Goal: Task Accomplishment & Management: Use online tool/utility

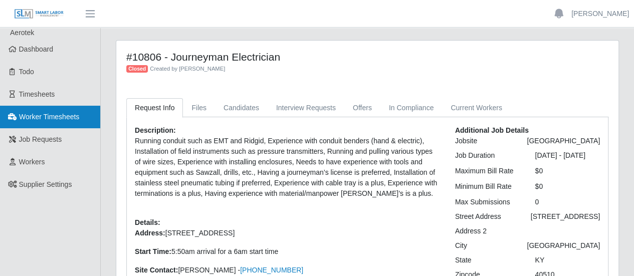
click at [64, 119] on span "Worker Timesheets" at bounding box center [49, 117] width 60 height 8
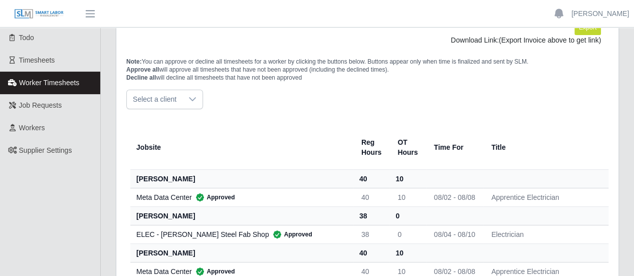
scroll to position [50, 0]
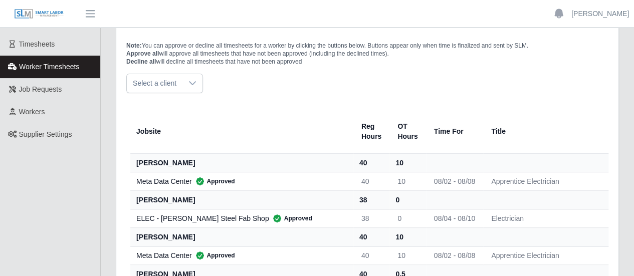
click at [167, 82] on span "Select a client" at bounding box center [155, 83] width 56 height 19
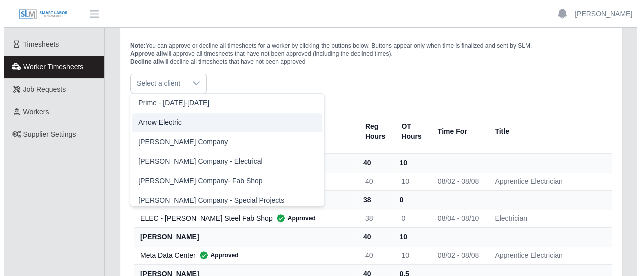
scroll to position [0, 0]
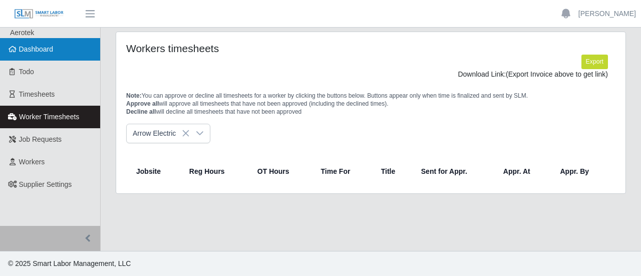
click at [59, 53] on link "Dashboard" at bounding box center [50, 49] width 100 height 23
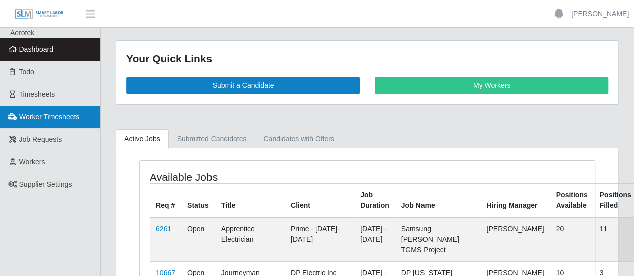
click at [63, 117] on span "Worker Timesheets" at bounding box center [49, 117] width 60 height 8
